Goal: Task Accomplishment & Management: Manage account settings

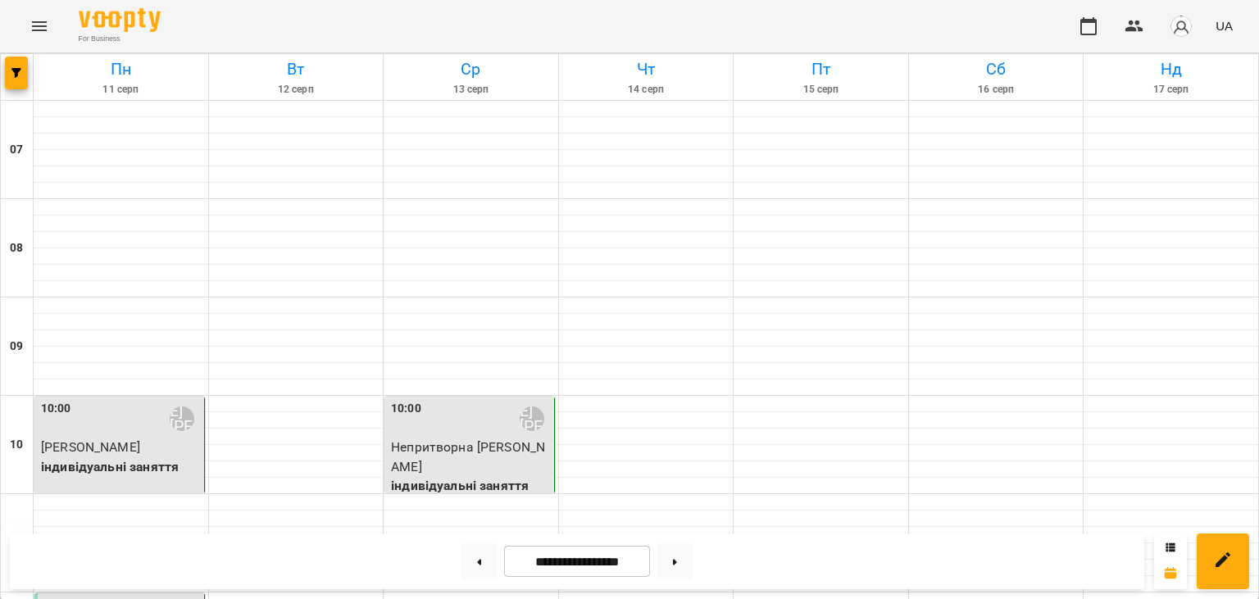
scroll to position [597, 0]
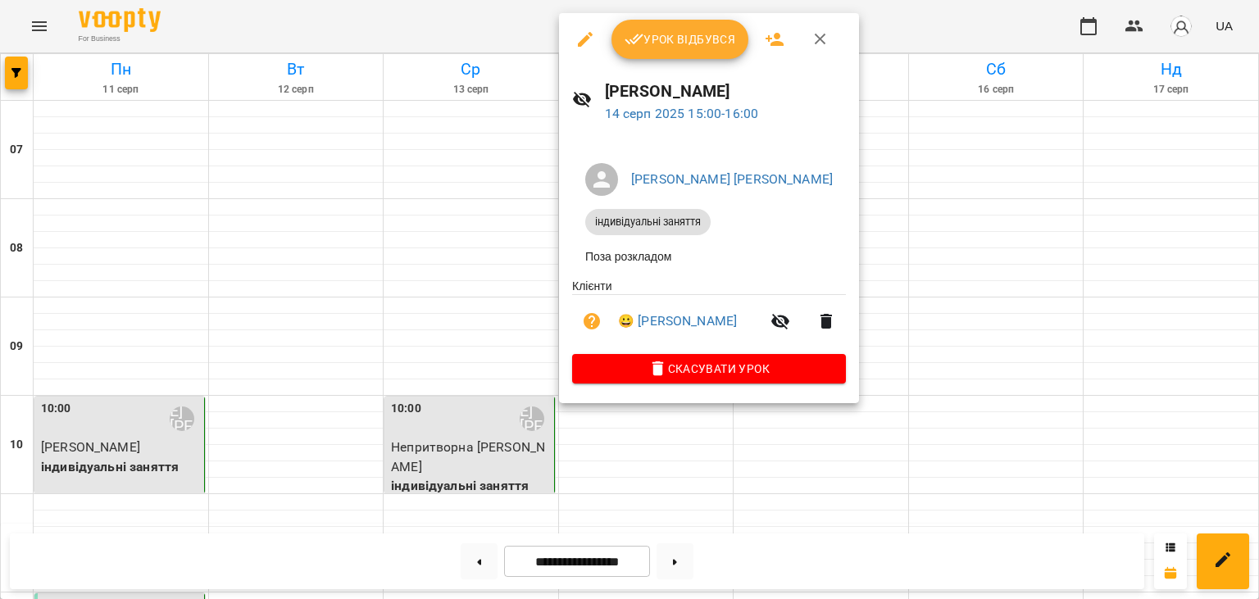
click at [699, 44] on span "Урок відбувся" at bounding box center [680, 40] width 111 height 20
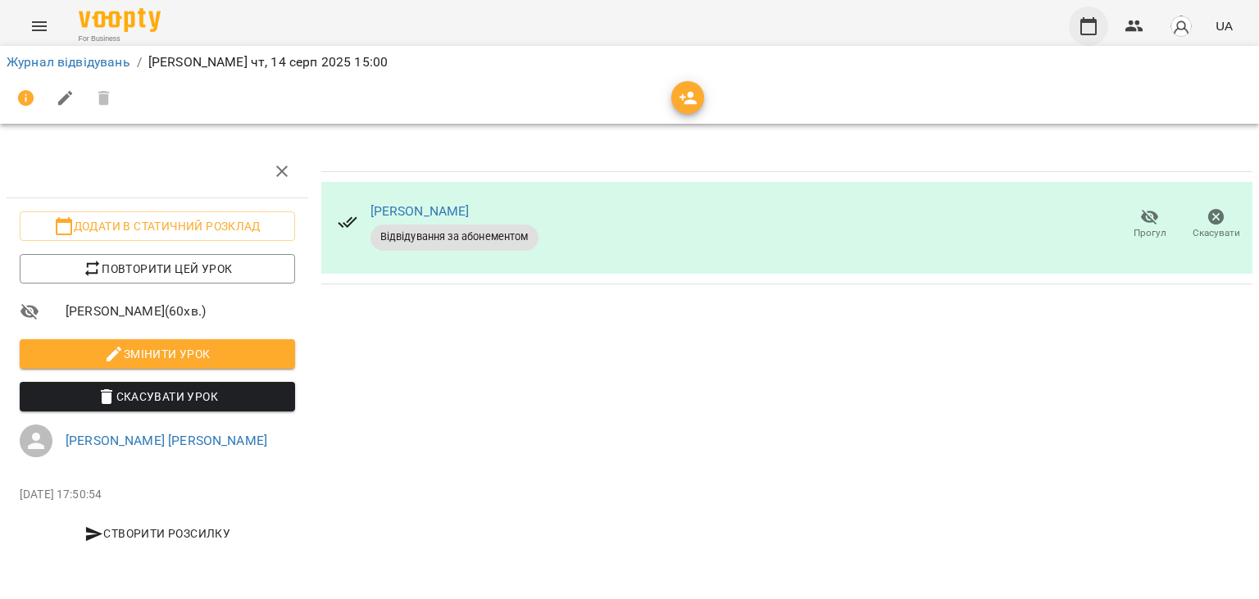
click at [1085, 30] on icon "button" at bounding box center [1089, 26] width 20 height 20
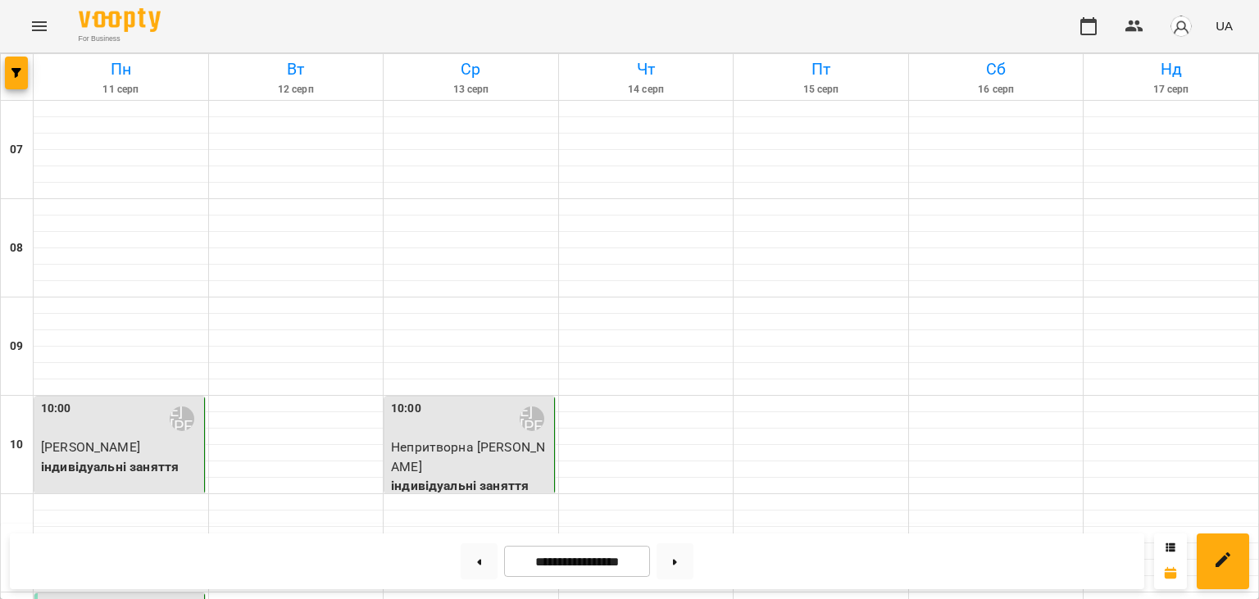
scroll to position [984, 0]
click at [468, 566] on button at bounding box center [479, 561] width 37 height 36
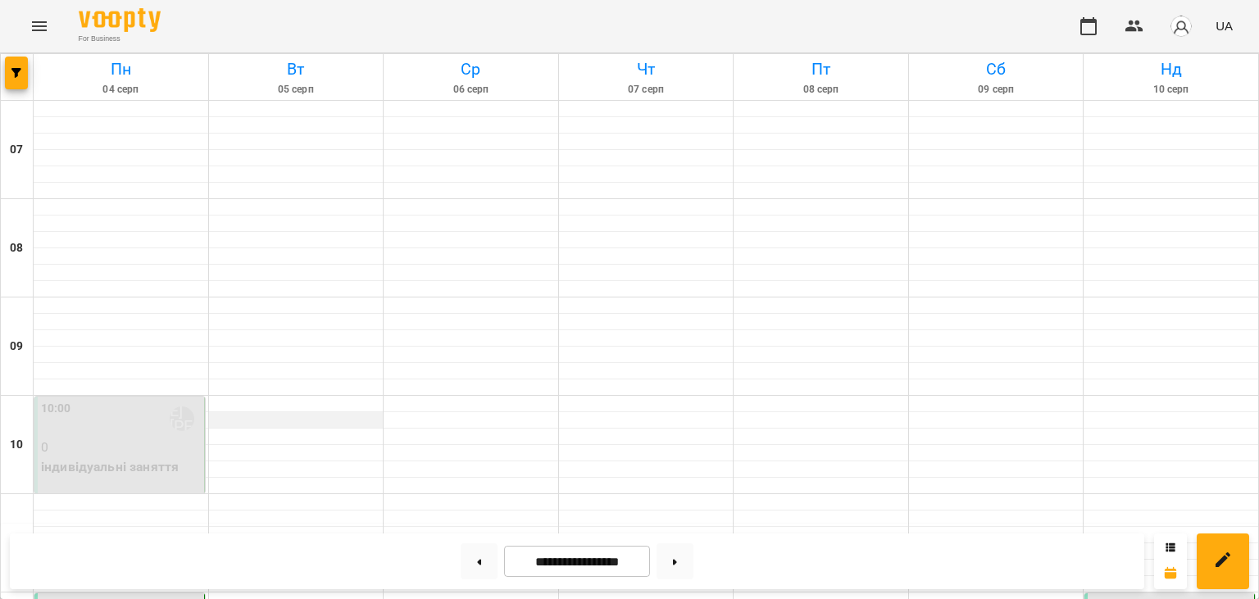
scroll to position [180, 0]
click at [687, 561] on button at bounding box center [675, 561] width 37 height 36
type input "**********"
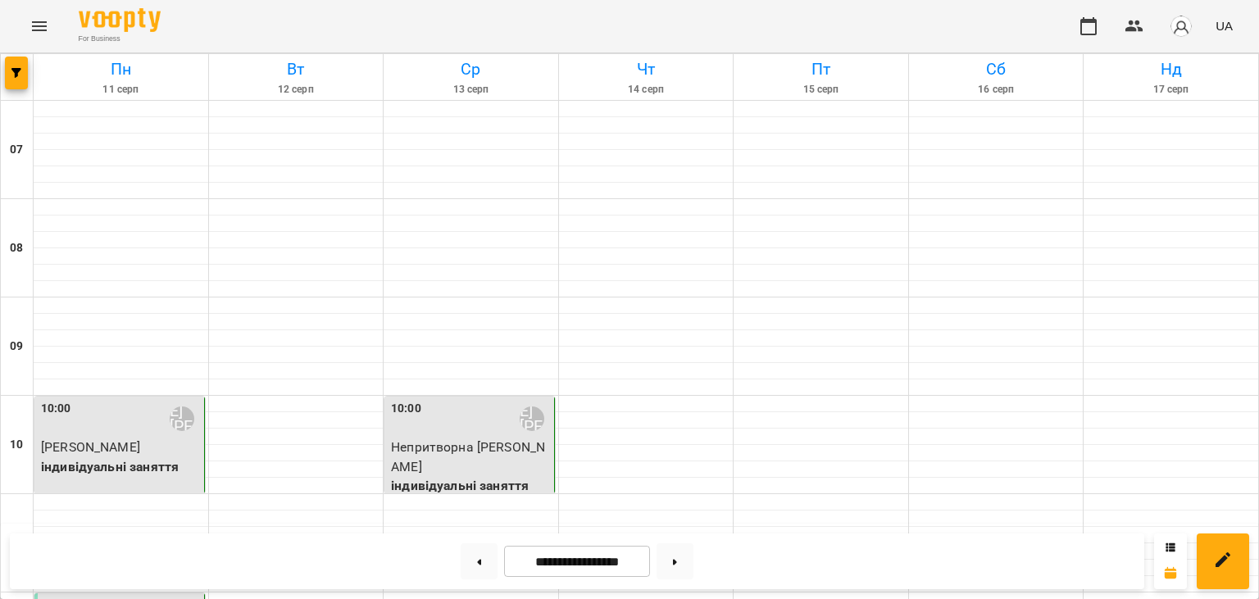
scroll to position [911, 0]
